Goal: Task Accomplishment & Management: Complete application form

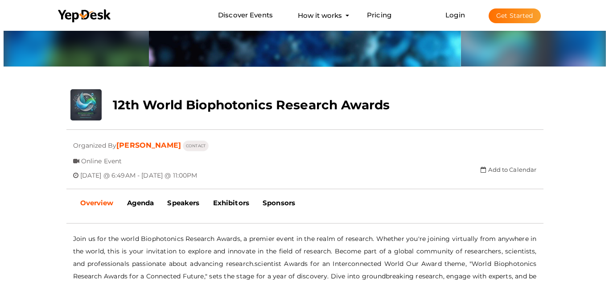
scroll to position [29, 0]
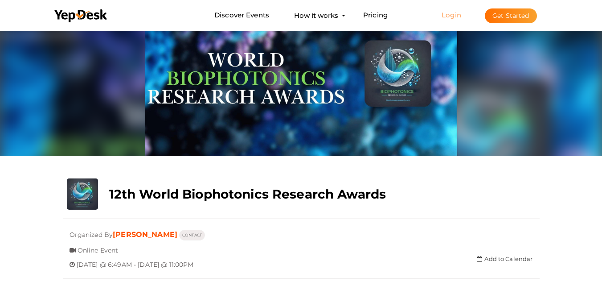
click at [452, 12] on link "Login" at bounding box center [451, 15] width 20 height 8
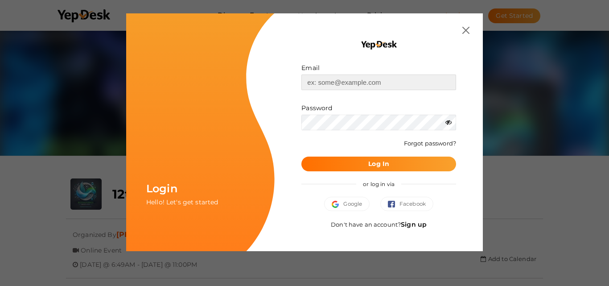
type input "[EMAIL_ADDRESS][DOMAIN_NAME]"
click at [381, 167] on b "Log In" at bounding box center [378, 163] width 21 height 8
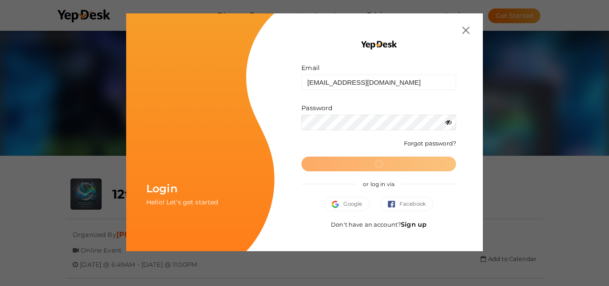
scroll to position [0, 0]
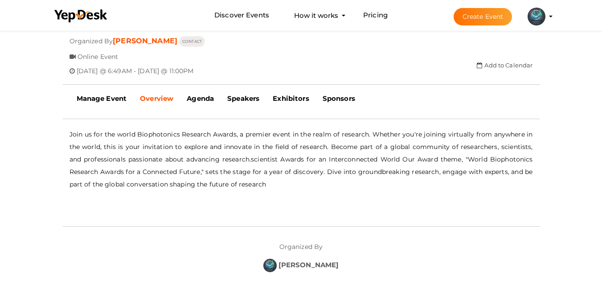
scroll to position [177, 0]
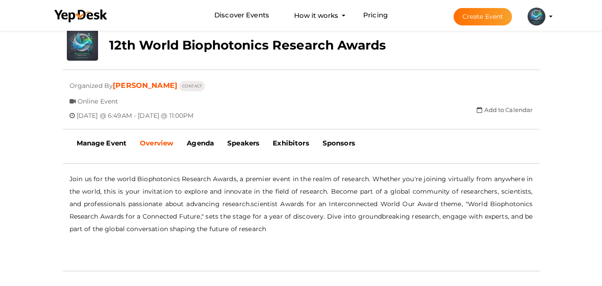
drag, startPoint x: 484, startPoint y: 19, endPoint x: 519, endPoint y: 115, distance: 102.5
click at [519, 115] on div "upload 12th World Biophotonics Research Awards Updating Status Visit Website Su…" at bounding box center [301, 83] width 490 height 109
click at [545, 17] on profile-pic at bounding box center [536, 15] width 18 height 7
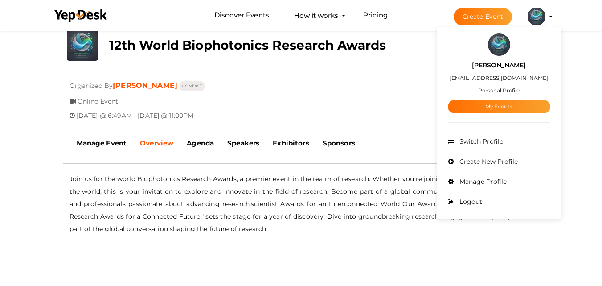
drag, startPoint x: 519, startPoint y: 163, endPoint x: 554, endPoint y: 153, distance: 36.8
click at [554, 153] on div "arthur morgan professorr321@gmail.com Personal Profile My Events Admin Switch P…" at bounding box center [499, 122] width 125 height 187
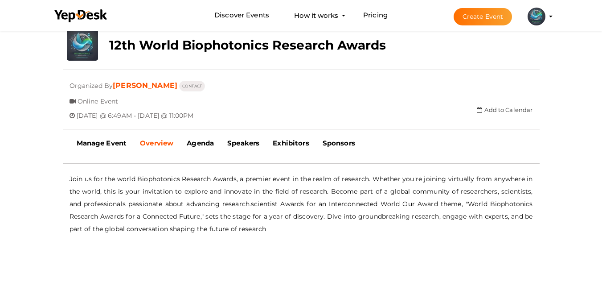
click at [480, 17] on button "Create Event" at bounding box center [482, 16] width 59 height 17
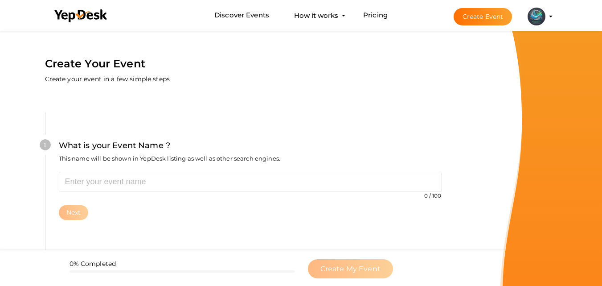
click at [139, 114] on div "1 What is your Event Name ? This name will be shown in YepDesk listing as well …" at bounding box center [250, 179] width 410 height 134
click at [138, 114] on div "1 What is your Event Name ? This name will be shown in YepDesk listing as well …" at bounding box center [250, 179] width 410 height 134
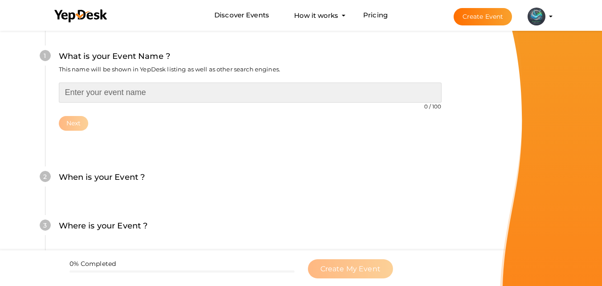
click at [138, 83] on input "text" at bounding box center [250, 92] width 383 height 20
click at [137, 94] on input "text" at bounding box center [250, 92] width 383 height 20
click at [250, 95] on input "text" at bounding box center [250, 92] width 383 height 20
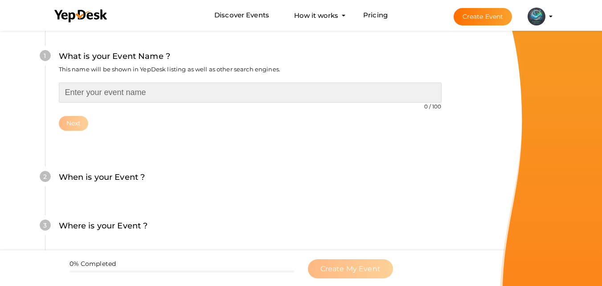
click at [232, 95] on input "text" at bounding box center [250, 92] width 383 height 20
paste input "12th World Biophotonics Research Awards"
click at [73, 90] on input "12th World Biophotonics Research Awards" at bounding box center [250, 92] width 383 height 20
type input "13th World Biophotonics Research Awards"
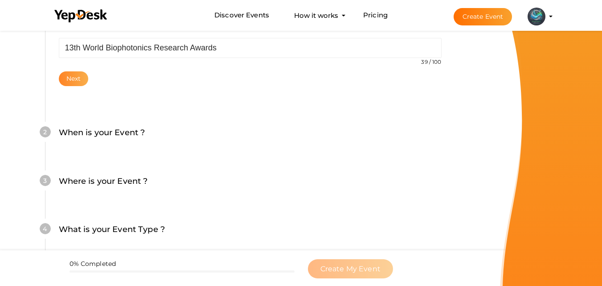
click at [72, 81] on button "Next" at bounding box center [74, 78] width 30 height 15
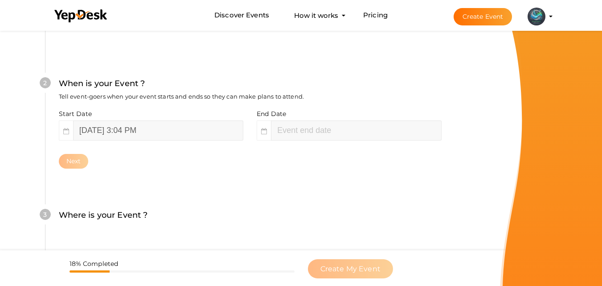
scroll to position [205, 0]
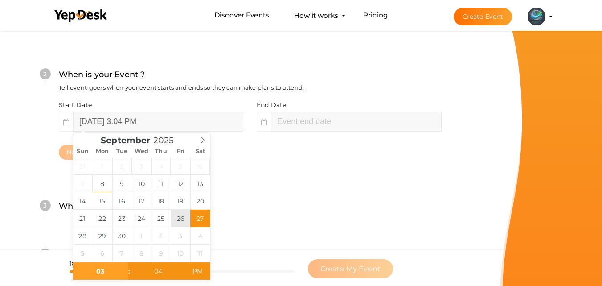
type input "September 26, 2025 3:04 PM"
type input "05"
type input "04"
type input "September 26, 2025 5:04 PM"
click at [294, 115] on input "September 26, 2025 5:04 PM" at bounding box center [356, 121] width 170 height 20
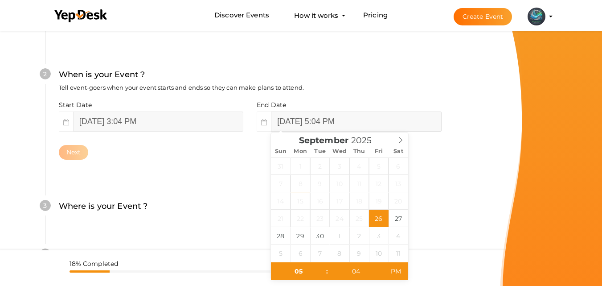
click at [294, 115] on input "September 26, 2025 5:04 PM" at bounding box center [356, 121] width 170 height 20
click at [182, 121] on input "September 26, 2025 3:04 PM" at bounding box center [158, 121] width 170 height 20
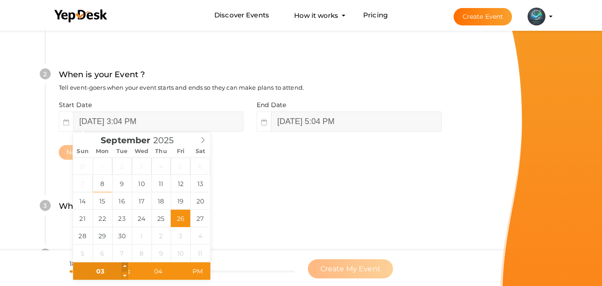
type input "04"
type input "September 26, 2025 4:04 PM"
click at [124, 263] on span at bounding box center [125, 266] width 6 height 9
type input "05"
type input "September 26, 2025 5:04 PM"
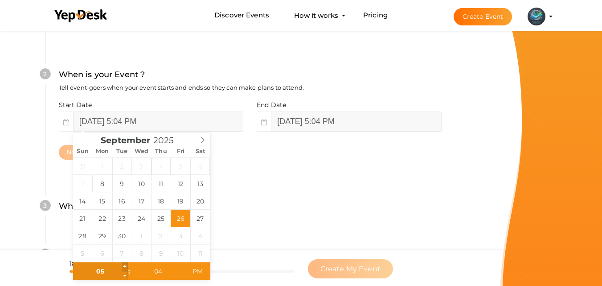
click at [124, 263] on span at bounding box center [125, 266] width 6 height 9
type input "06"
type input "September 26, 2025 6:04 PM"
click at [124, 263] on span at bounding box center [125, 266] width 6 height 9
type input "07"
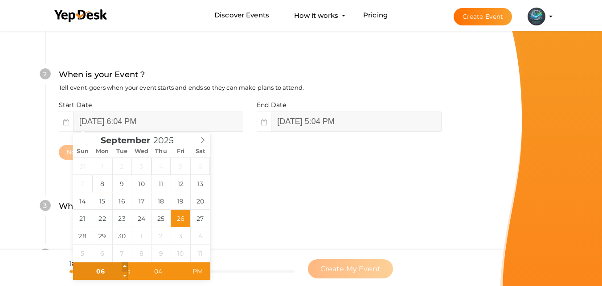
type input "September 26, 2025 7:04 PM"
click at [124, 263] on span at bounding box center [125, 266] width 6 height 9
type input "08"
type input "September 26, 2025 8:04 PM"
click at [124, 263] on span at bounding box center [125, 266] width 6 height 9
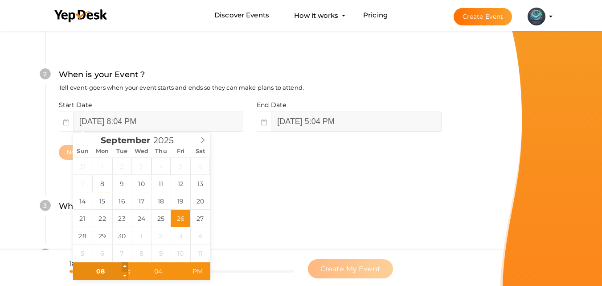
type input "09"
type input "September 26, 2025 9:04 PM"
click at [124, 263] on span at bounding box center [125, 266] width 6 height 9
type input "10"
type input "September 26, 2025 10:04 PM"
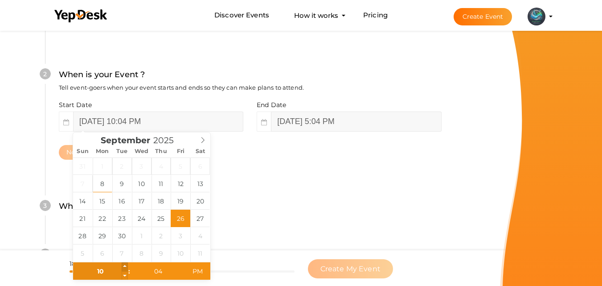
click at [124, 263] on span at bounding box center [125, 266] width 6 height 9
type input "09"
type input "September 26, 2025 9:04 PM"
click at [124, 272] on span at bounding box center [125, 275] width 6 height 9
type input "08"
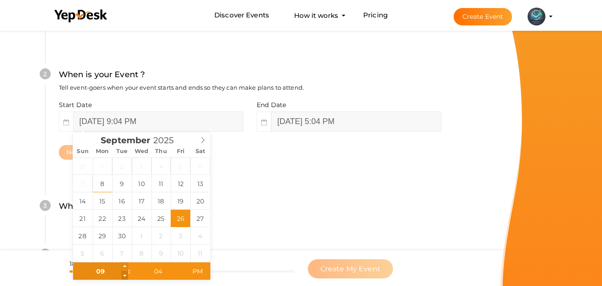
type input "September 26, 2025 8:04 PM"
click at [124, 272] on span at bounding box center [125, 275] width 6 height 9
type input "07"
type input "September 26, 2025 7:04 PM"
click at [124, 272] on span at bounding box center [125, 275] width 6 height 9
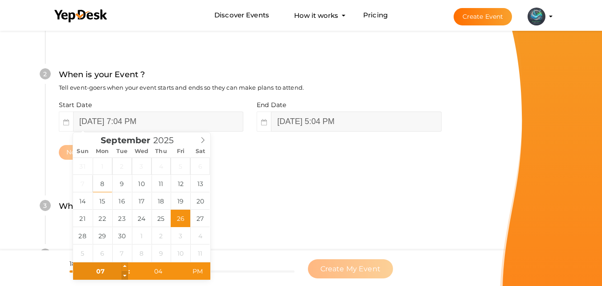
type input "06"
type input "September 26, 2025 6:04 PM"
click at [124, 272] on span at bounding box center [125, 275] width 6 height 9
type input "05"
type input "September 26, 2025 5:04 PM"
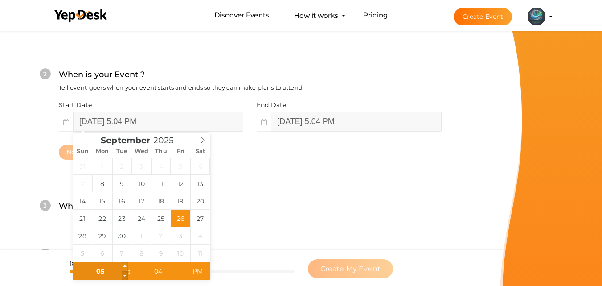
click at [124, 272] on span at bounding box center [125, 275] width 6 height 9
type input "04"
type input "September 26, 2025 4:04 PM"
click at [124, 272] on span at bounding box center [125, 275] width 6 height 9
type input "03"
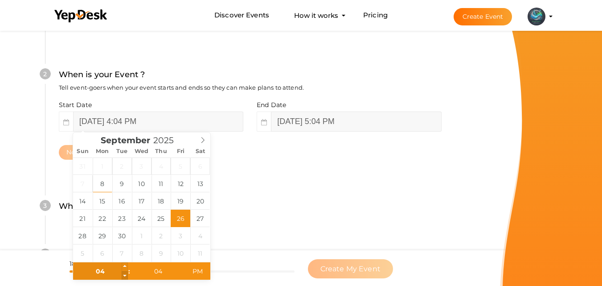
type input "September 26, 2025 3:04 PM"
click at [124, 272] on span at bounding box center [125, 275] width 6 height 9
type input "02"
type input "September 26, 2025 2:04 PM"
click at [124, 272] on span at bounding box center [125, 275] width 6 height 9
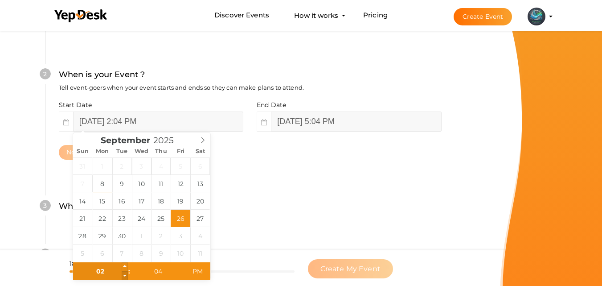
type input "01"
type input "September 26, 2025 1:04 PM"
click at [124, 272] on span at bounding box center [125, 275] width 6 height 9
type input "12"
type input "September 26, 2025 12:04 PM"
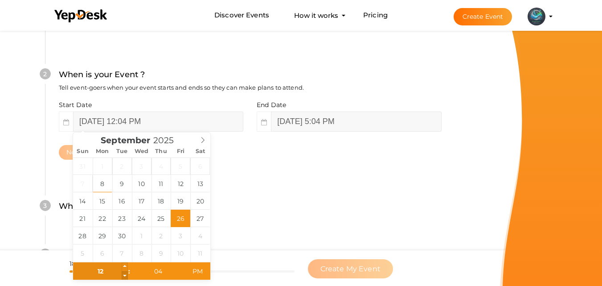
click at [124, 272] on span at bounding box center [125, 275] width 6 height 9
type input "11"
type input "September 26, 2025 11:04 AM"
click at [124, 272] on span at bounding box center [125, 275] width 6 height 9
type input "10"
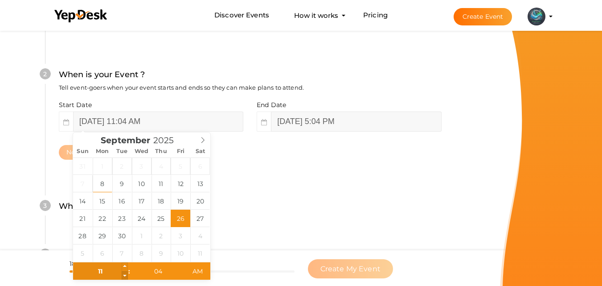
type input "September 26, 2025 10:04 AM"
click at [124, 272] on span at bounding box center [125, 275] width 6 height 9
type input "09"
type input "September 26, 2025 9:04 AM"
click at [124, 272] on span at bounding box center [125, 275] width 6 height 9
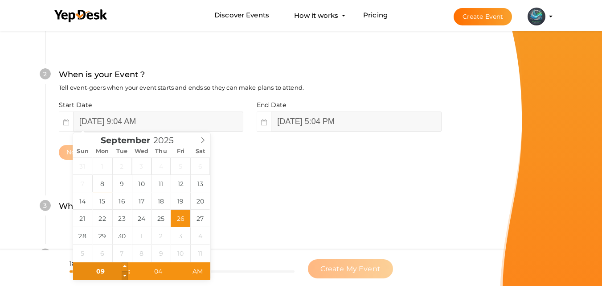
type input "08"
type input "September 26, 2025 8:04 AM"
click at [124, 272] on span at bounding box center [125, 275] width 6 height 9
type input "05"
type input "September 26, 2025 8:05 AM"
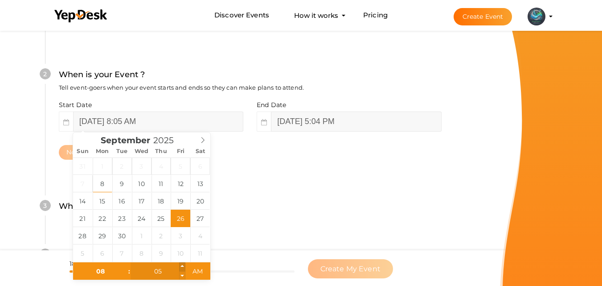
click at [184, 265] on span at bounding box center [182, 266] width 6 height 9
type input "04"
type input "September 26, 2025 8:04 AM"
click at [180, 275] on span at bounding box center [182, 275] width 6 height 9
type input "03"
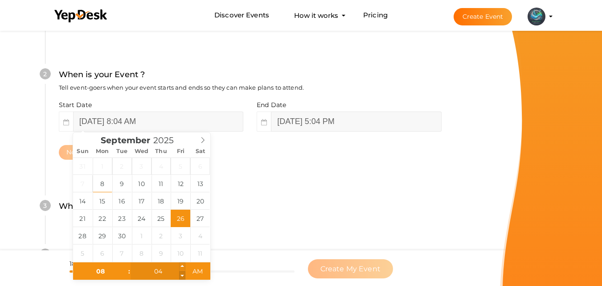
type input "September 26, 2025 8:03 AM"
click at [180, 275] on span at bounding box center [182, 275] width 6 height 9
type input "02"
type input "September 26, 2025 8:02 AM"
click at [180, 275] on span at bounding box center [182, 275] width 6 height 9
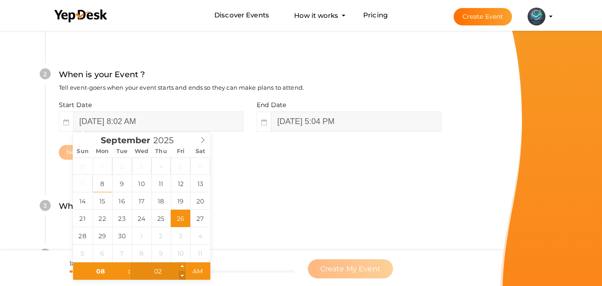
type input "01"
type input "September 26, 2025 8:01 AM"
click at [181, 275] on span at bounding box center [182, 275] width 6 height 9
type input "00"
type input "September 26, 2025 8:00 AM"
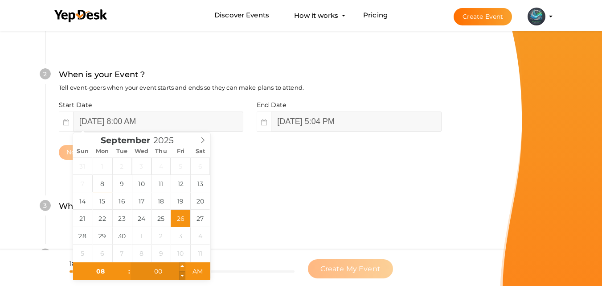
click at [181, 275] on span at bounding box center [182, 275] width 6 height 9
click at [130, 269] on span ":" at bounding box center [129, 271] width 3 height 18
type input "09"
type input "[DATE] 9:00 AM"
click at [125, 263] on span at bounding box center [125, 266] width 6 height 9
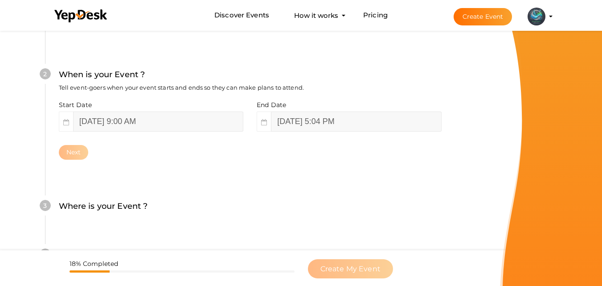
click at [247, 165] on div "2 When is your Event ? Tell event-goers when your event starts and ends so they…" at bounding box center [250, 113] width 410 height 145
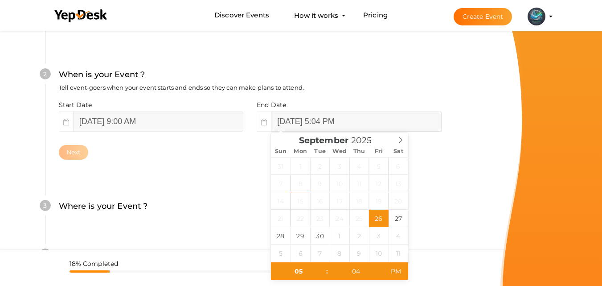
click at [407, 124] on input "September 26, 2025 5:04 PM" at bounding box center [356, 121] width 170 height 20
type input "September 27, 2025 5:04 PM"
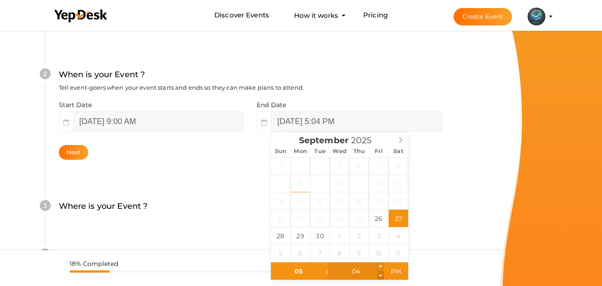
type input "03"
type input "September 27, 2025 5:03 PM"
click at [380, 274] on span at bounding box center [380, 275] width 6 height 9
type input "02"
type input "September 27, 2025 5:02 PM"
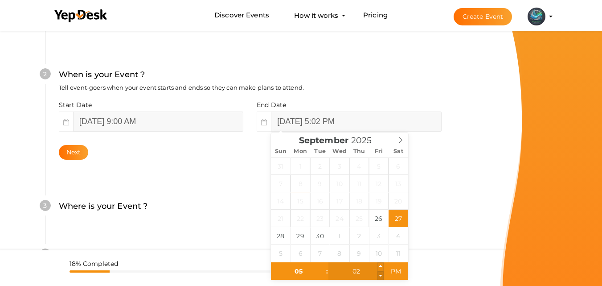
click at [380, 274] on span at bounding box center [380, 275] width 6 height 9
type input "01"
type input "September 27, 2025 5:01 PM"
click at [380, 275] on span at bounding box center [380, 275] width 6 height 9
type input "00"
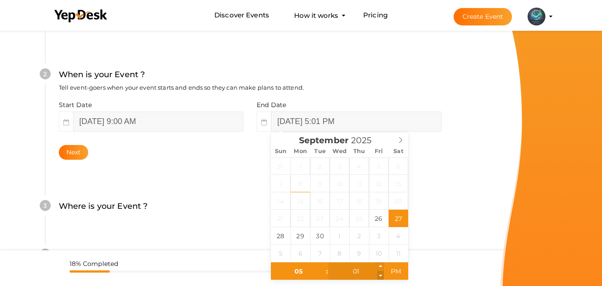
type input "[DATE] 5:00 PM"
click at [380, 275] on span at bounding box center [380, 275] width 6 height 9
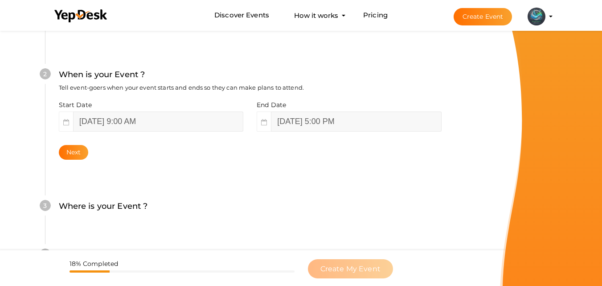
click at [188, 208] on div "Where is your Event ? Tell event-goers where your event location is." at bounding box center [250, 211] width 383 height 22
click at [128, 205] on label "Where is your Event ?" at bounding box center [103, 206] width 89 height 13
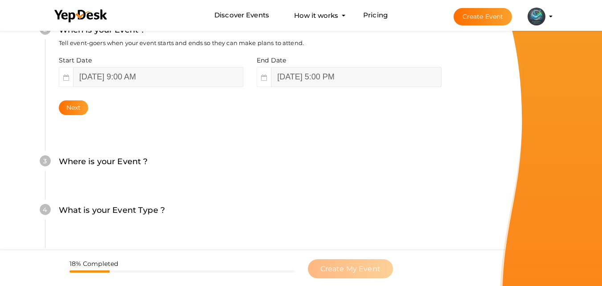
scroll to position [294, 0]
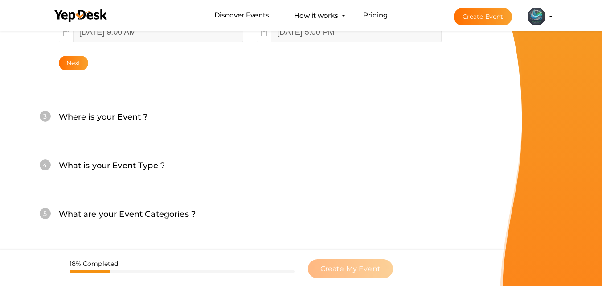
click at [143, 114] on label "Where is your Event ?" at bounding box center [103, 116] width 89 height 13
click at [70, 66] on button "Next" at bounding box center [74, 63] width 30 height 15
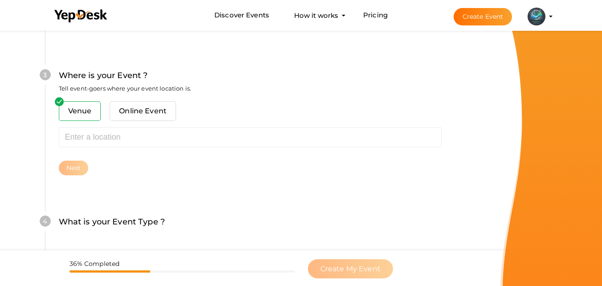
scroll to position [350, 0]
click at [149, 113] on span "Online Event" at bounding box center [143, 110] width 66 height 20
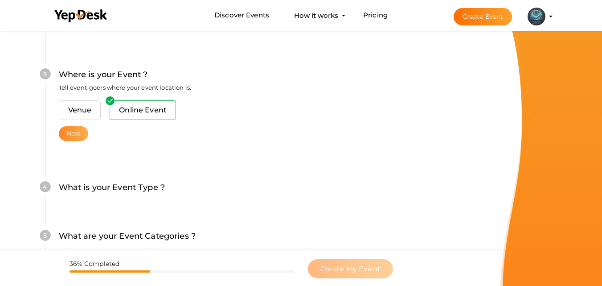
click at [68, 136] on button "Next" at bounding box center [74, 133] width 30 height 15
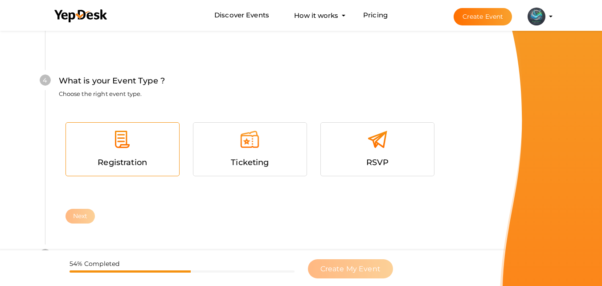
scroll to position [476, 0]
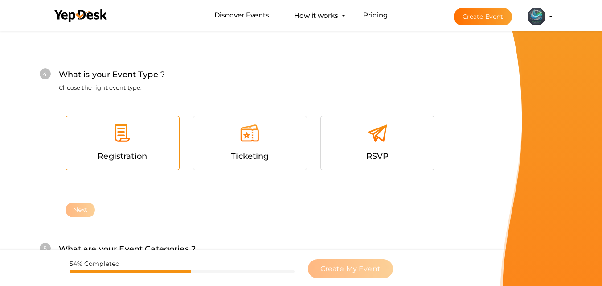
click at [131, 122] on div "Registration" at bounding box center [122, 142] width 113 height 53
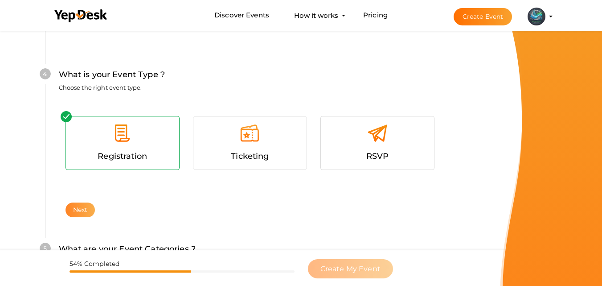
click at [85, 205] on button "Next" at bounding box center [80, 209] width 30 height 15
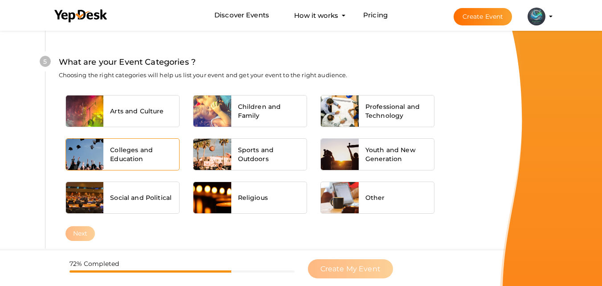
scroll to position [663, 0]
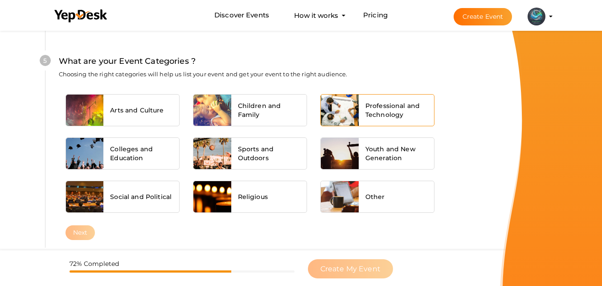
click at [370, 118] on span "Professional and Technology" at bounding box center [396, 110] width 62 height 18
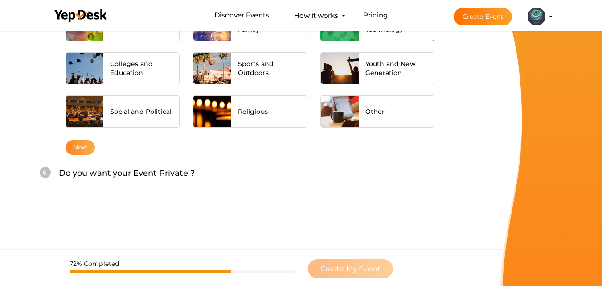
click at [76, 141] on button "Next" at bounding box center [80, 147] width 30 height 15
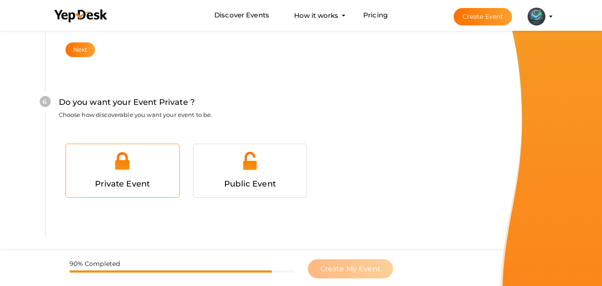
scroll to position [860, 0]
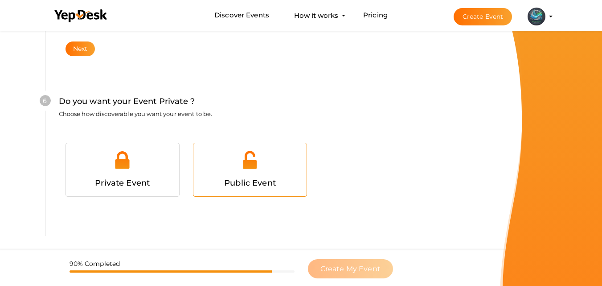
click at [242, 175] on div at bounding box center [250, 163] width 100 height 27
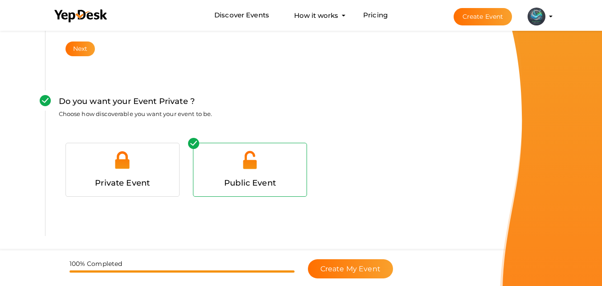
scroll to position [894, 0]
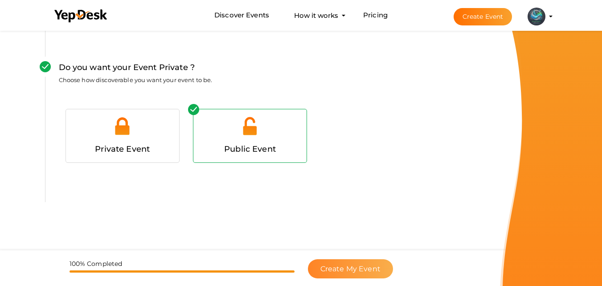
click at [329, 271] on span "Create My Event" at bounding box center [350, 268] width 60 height 8
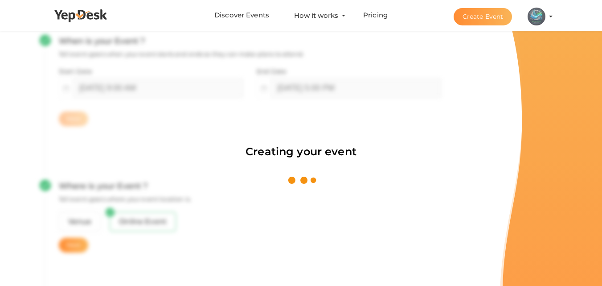
scroll to position [134, 0]
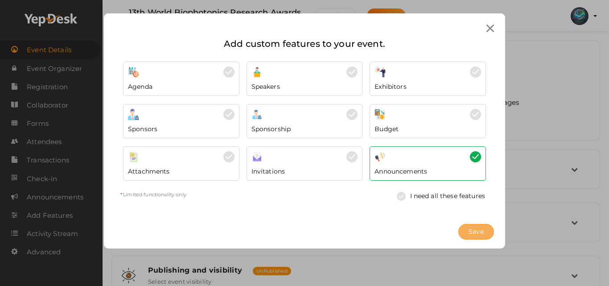
click at [470, 230] on span "Save" at bounding box center [475, 231] width 15 height 9
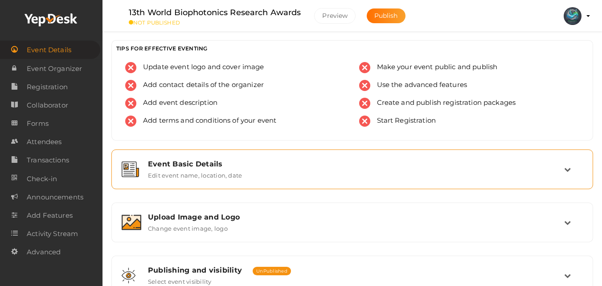
click at [209, 162] on div "Event Basic Details" at bounding box center [356, 163] width 416 height 8
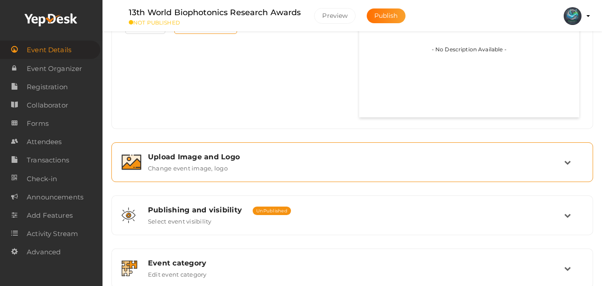
scroll to position [579, 0]
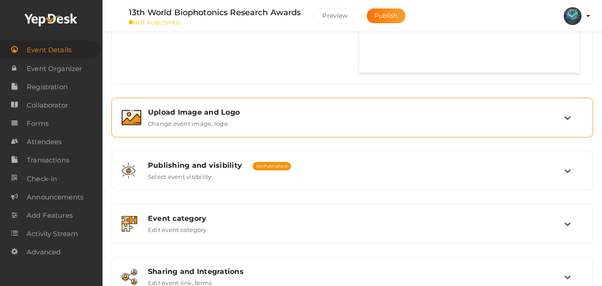
click at [301, 124] on div "Upload Image and Logo Change event image, logo" at bounding box center [352, 117] width 423 height 19
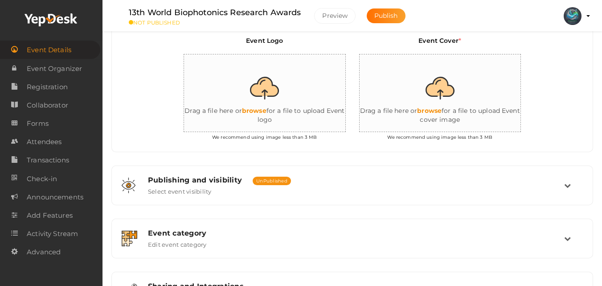
scroll to position [184, 0]
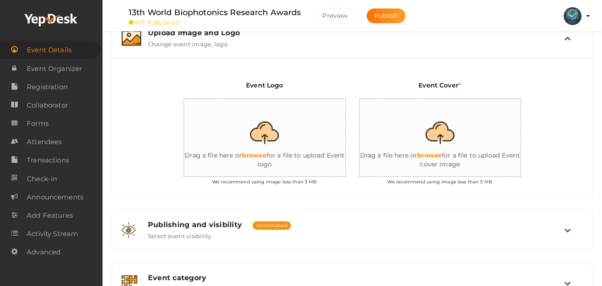
click at [291, 131] on input "file" at bounding box center [273, 138] width 178 height 78
type input "C:\fakepath\cropped-BIOPHOTONICS-RESEARCH-AWARD-1-150x150.png"
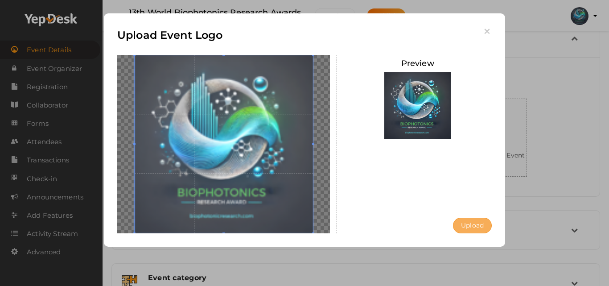
click at [480, 221] on button "Upload" at bounding box center [472, 225] width 39 height 16
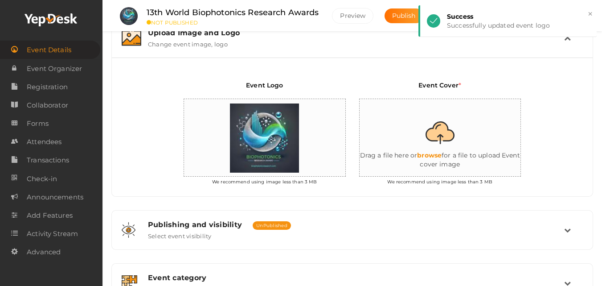
click at [460, 148] on input "file" at bounding box center [448, 138] width 178 height 78
type input "C:\fakepath\1754284066-12th-biophotonics-research-awards.jpg"
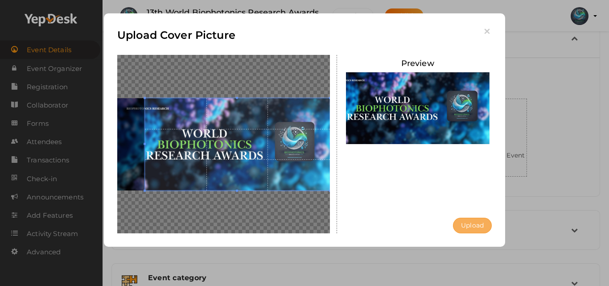
click at [461, 228] on button "Upload" at bounding box center [472, 225] width 39 height 16
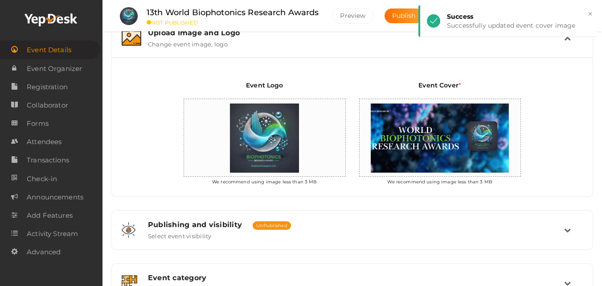
scroll to position [273, 0]
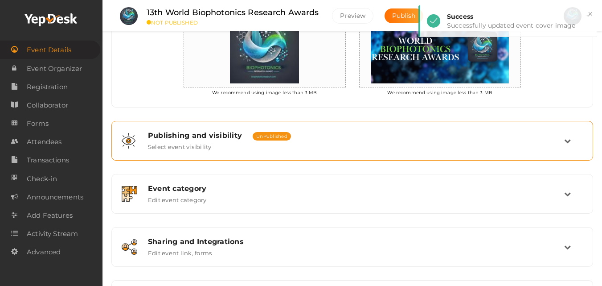
click at [270, 137] on span "UnPublished" at bounding box center [272, 136] width 38 height 8
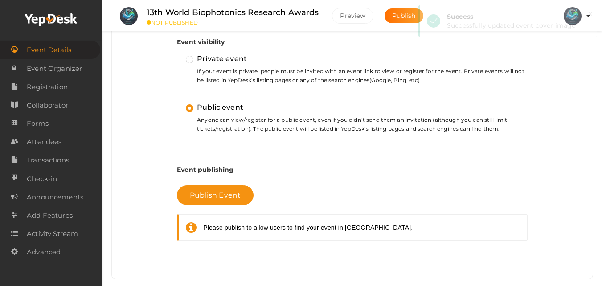
scroll to position [273, 0]
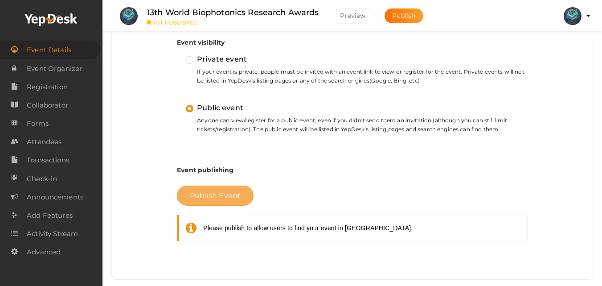
click at [207, 199] on span "Publish Event" at bounding box center [215, 195] width 51 height 8
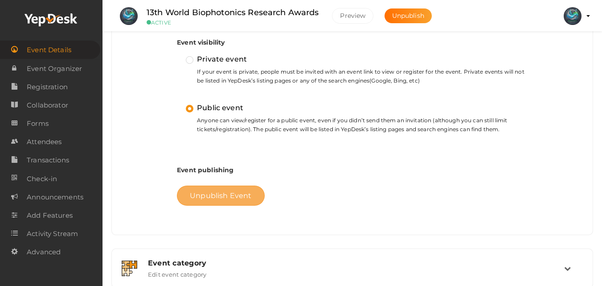
scroll to position [228, 0]
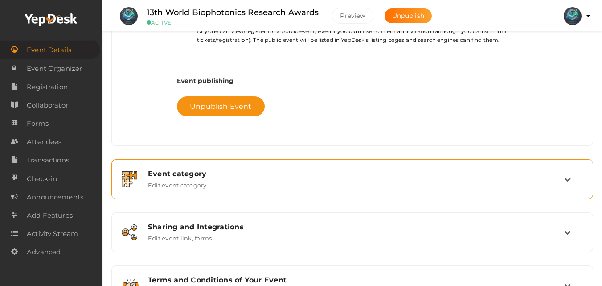
click at [251, 174] on div "Event category" at bounding box center [356, 173] width 416 height 8
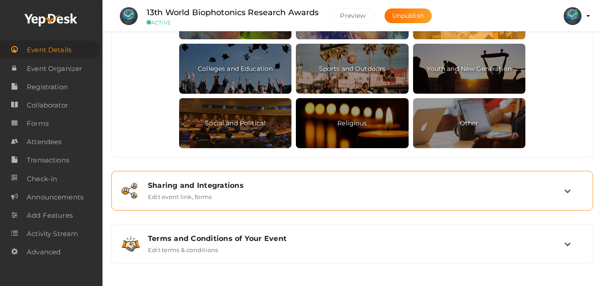
click at [293, 180] on div "Sharing and Integrations Edit event link, forms" at bounding box center [352, 191] width 472 height 30
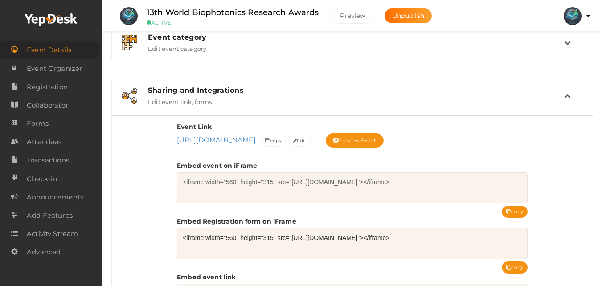
scroll to position [412, 0]
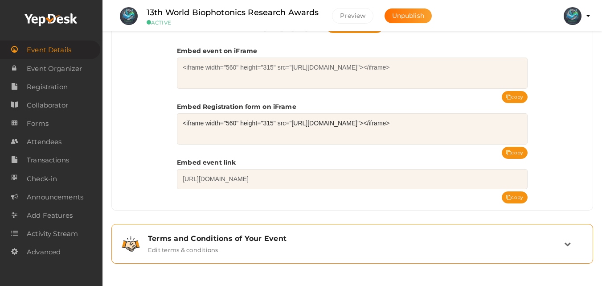
click at [263, 237] on div "Terms and Conditions of Your Event" at bounding box center [356, 238] width 416 height 8
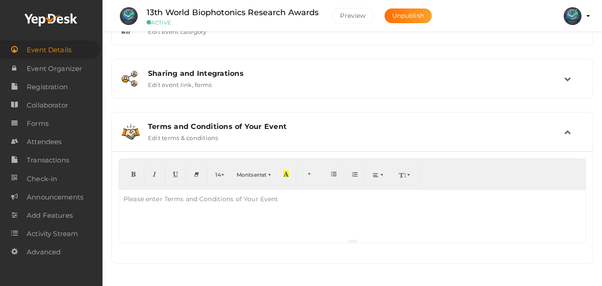
scroll to position [302, 0]
click at [267, 206] on div "Please enter Terms and Conditions of Your Event" at bounding box center [201, 199] width 164 height 18
click at [257, 236] on div at bounding box center [352, 214] width 466 height 49
click at [243, 230] on div at bounding box center [352, 214] width 466 height 49
click at [587, 20] on li "Preview arthur morgan professorr321@gmail.com Personal Profile My Events Admin …" at bounding box center [573, 15] width 36 height 31
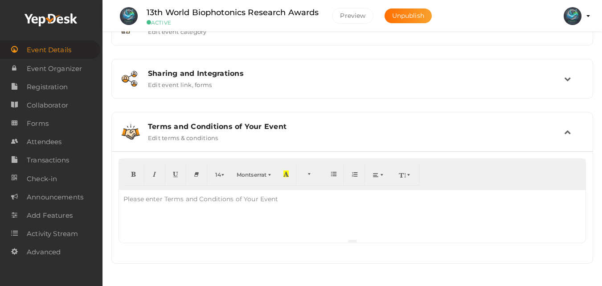
click at [581, 15] on profile-pic at bounding box center [573, 16] width 18 height 8
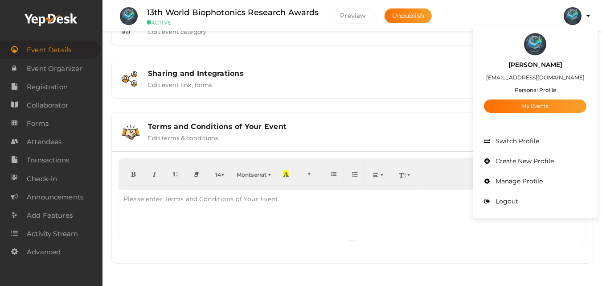
click at [306, 200] on p at bounding box center [352, 198] width 458 height 8
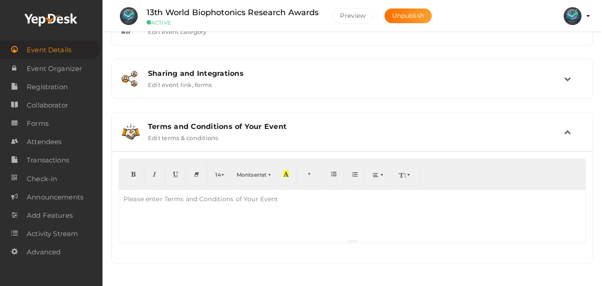
click at [291, 227] on div at bounding box center [352, 214] width 466 height 49
click at [211, 233] on div at bounding box center [352, 214] width 466 height 49
paste div
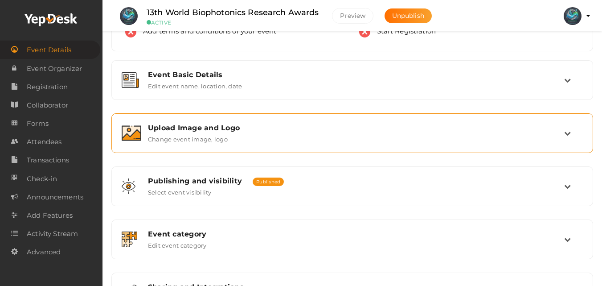
scroll to position [0, 0]
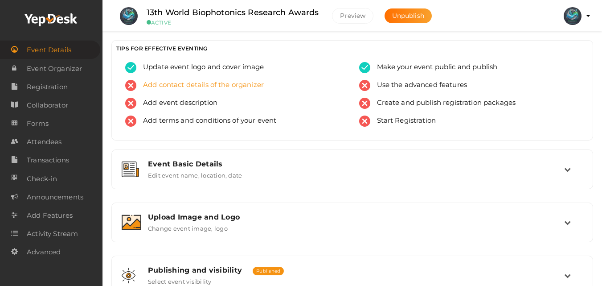
click at [213, 84] on span "Add contact details of the organizer" at bounding box center [199, 85] width 127 height 11
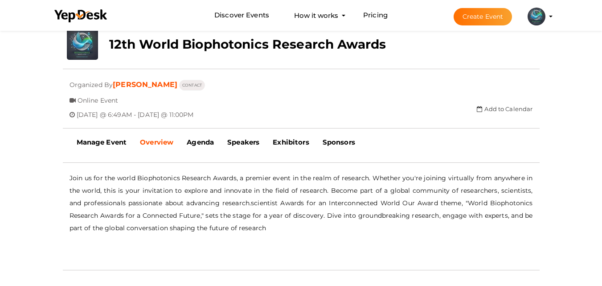
scroll to position [134, 0]
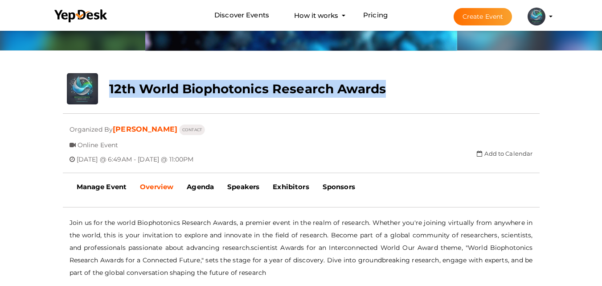
drag, startPoint x: 107, startPoint y: 83, endPoint x: 461, endPoint y: 85, distance: 353.7
click at [461, 85] on div "upload 12th World Biophotonics Research Awards Updating Status Visit Website Su…" at bounding box center [301, 127] width 490 height 109
copy div "12th World Biophotonics Research Awards Updating Status Visit Website"
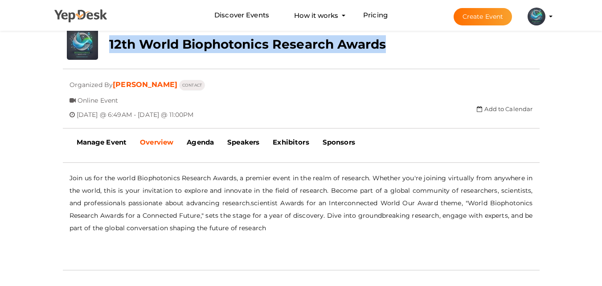
scroll to position [89, 0]
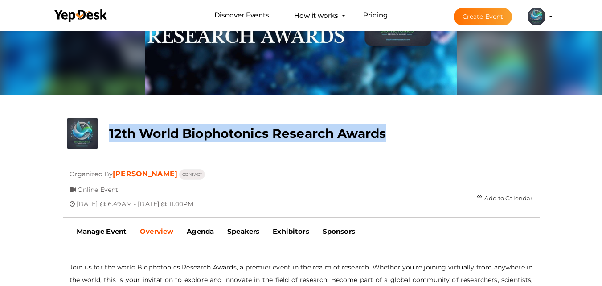
click at [547, 19] on button "arthur morgan professorr321@gmail.com Personal Profile My Events Admin Switch P…" at bounding box center [536, 16] width 23 height 19
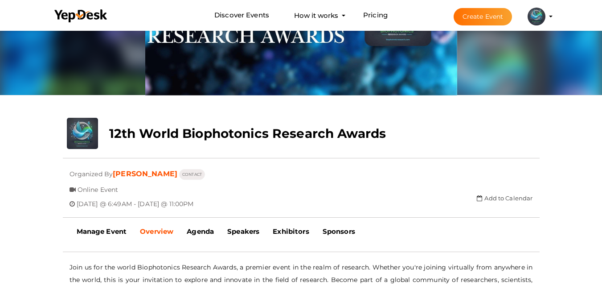
click at [559, 16] on div "Discover Events How it works Powerful Registration / Ticketing Start selling yo…" at bounding box center [301, 15] width 521 height 31
click at [550, 15] on li "Create Event arthur morgan professorr321@gmail.com Personal Profile My Events A…" at bounding box center [495, 16] width 119 height 32
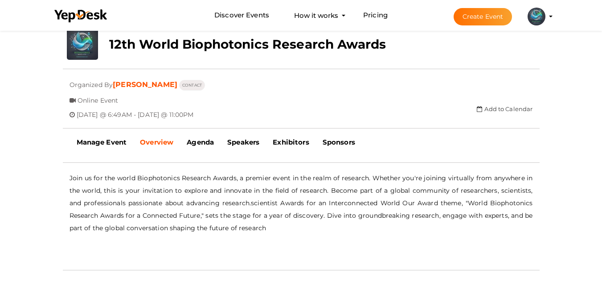
scroll to position [134, 0]
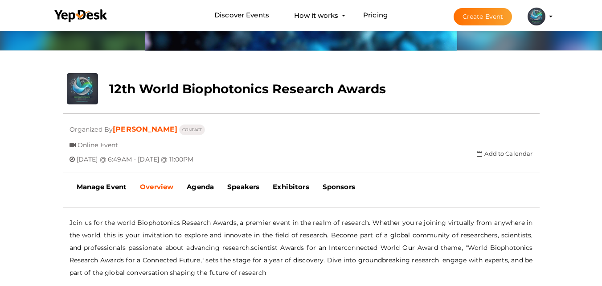
click at [545, 16] on profile-pic at bounding box center [536, 15] width 18 height 7
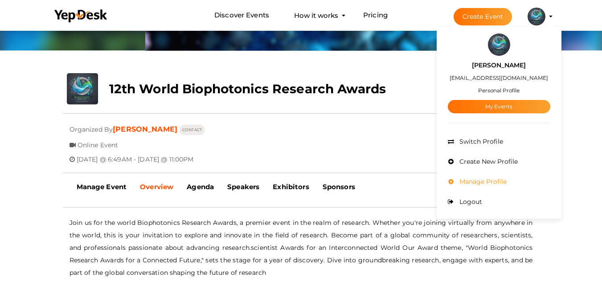
click at [508, 177] on li "Manage Profile" at bounding box center [499, 182] width 102 height 20
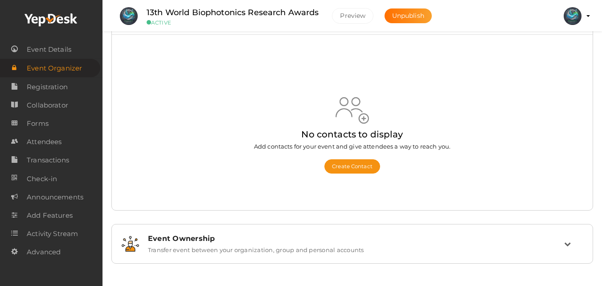
click at [266, 232] on div "Event Ownership Transfer event between your organization, group and personal ac…" at bounding box center [352, 244] width 472 height 30
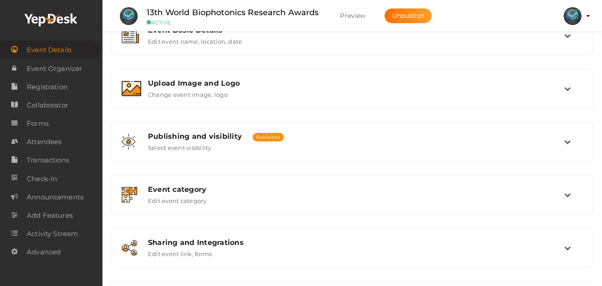
scroll to position [45, 0]
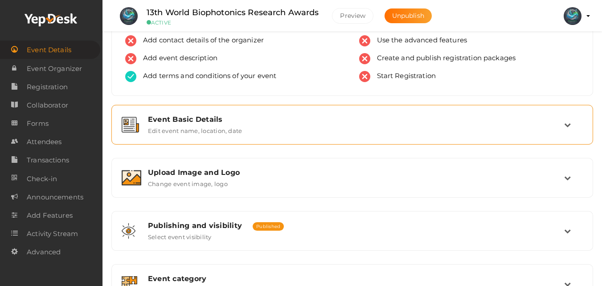
click at [338, 124] on div "Event Basic Details Edit event name, location, date" at bounding box center [352, 124] width 423 height 19
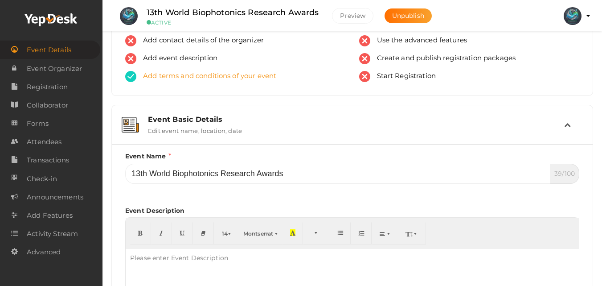
scroll to position [0, 0]
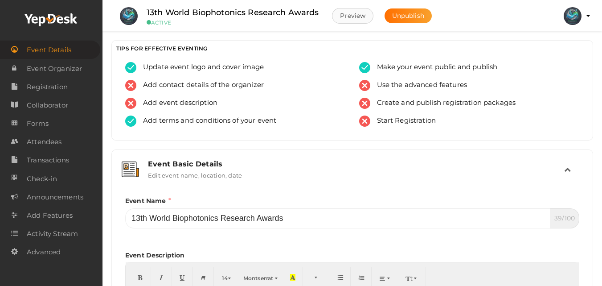
click at [353, 12] on button "Preview" at bounding box center [352, 16] width 41 height 16
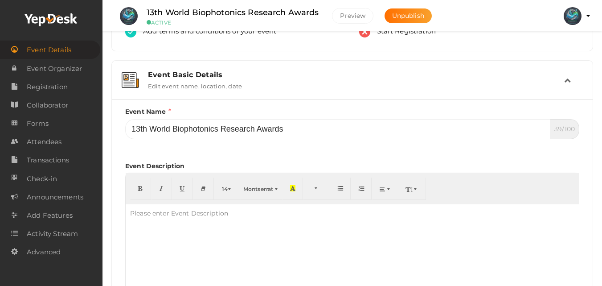
click at [282, 222] on div at bounding box center [352, 248] width 453 height 89
paste div
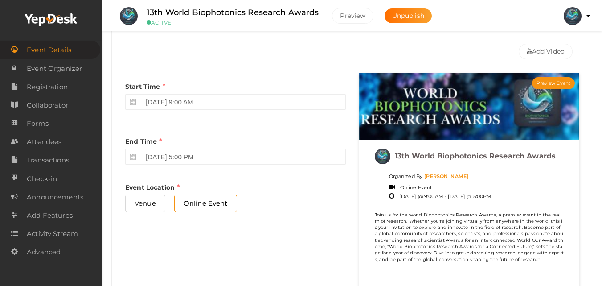
scroll to position [267, 0]
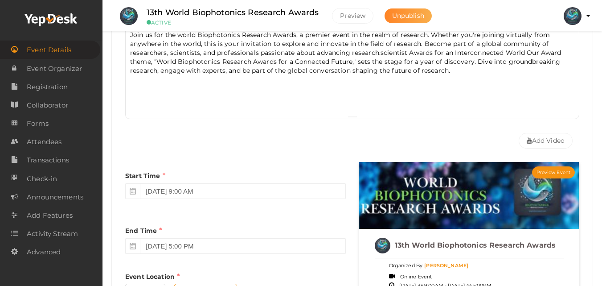
click at [413, 15] on span "Unpublish" at bounding box center [408, 16] width 32 height 8
click at [399, 14] on span "Publish" at bounding box center [404, 16] width 24 height 8
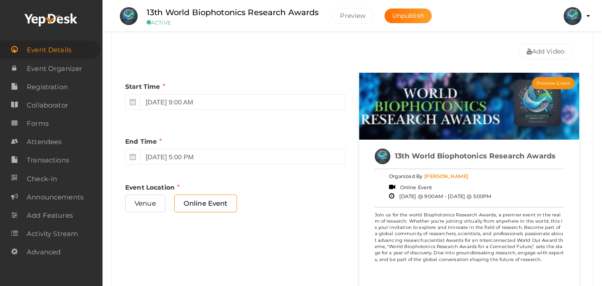
scroll to position [178, 0]
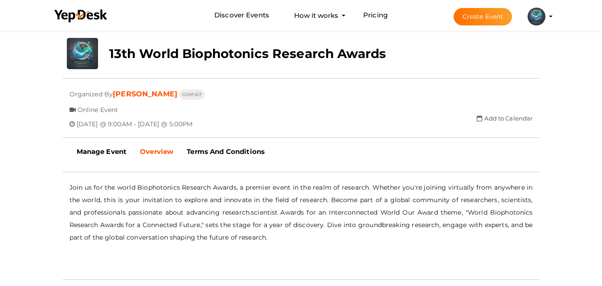
scroll to position [213, 0]
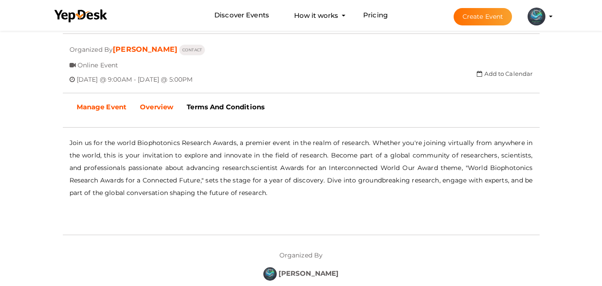
click at [104, 111] on b "Manage Event" at bounding box center [102, 106] width 50 height 8
